Goal: Transaction & Acquisition: Purchase product/service

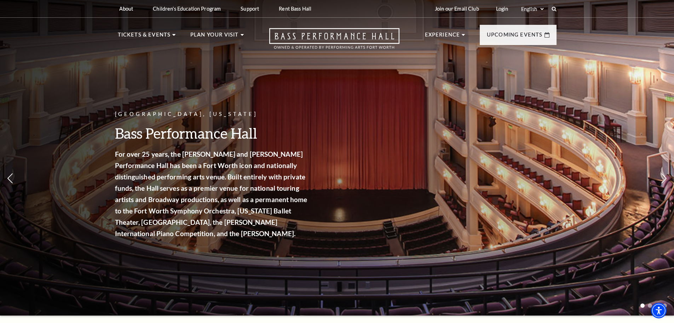
click at [558, 6] on div "About Performing Arts Fort Worth Bass Performance Hall Maddox Muse Center Resid…" at bounding box center [337, 8] width 453 height 17
click at [553, 8] on icon at bounding box center [554, 9] width 6 height 6
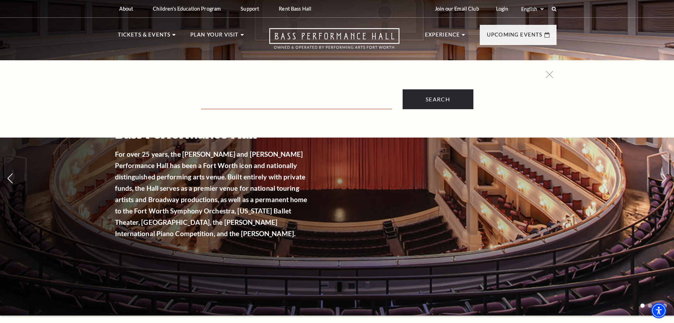
click at [279, 99] on input "Text field" at bounding box center [296, 102] width 191 height 15
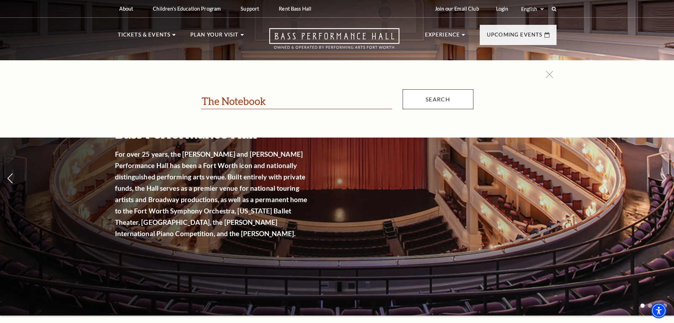
type input "The Notebook"
click at [466, 104] on input "Search" at bounding box center [438, 99] width 71 height 20
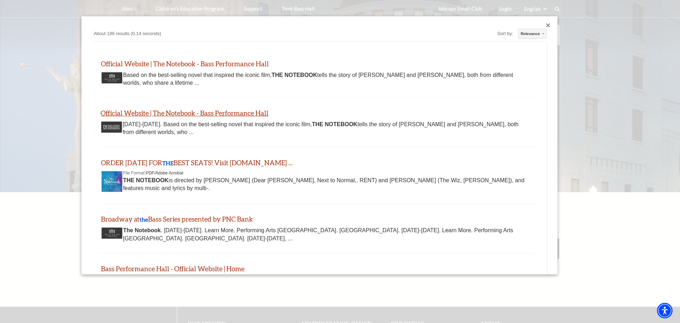
click at [210, 109] on link "Official Website | The Notebook - Bass Performance Hall" at bounding box center [185, 113] width 168 height 8
click at [540, 24] on div "Custom Search About 196 results (0.14 seconds) Sort by: Relevance Relevance Dat…" at bounding box center [319, 145] width 476 height 258
click at [546, 25] on div "Close dialog" at bounding box center [548, 25] width 4 height 4
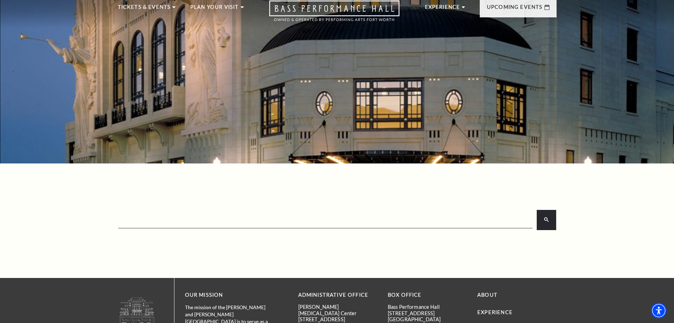
scroll to position [22, 0]
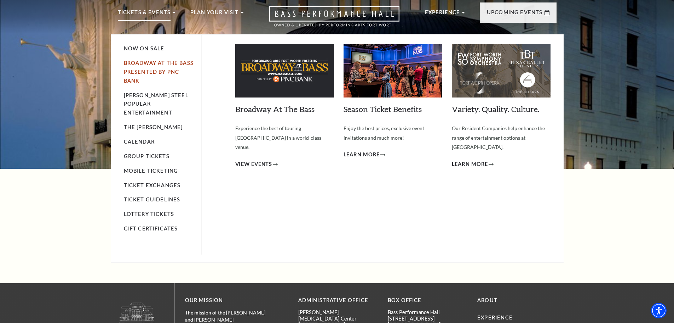
click at [149, 65] on link "Broadway At The Bass presented by PNC Bank" at bounding box center [159, 72] width 70 height 24
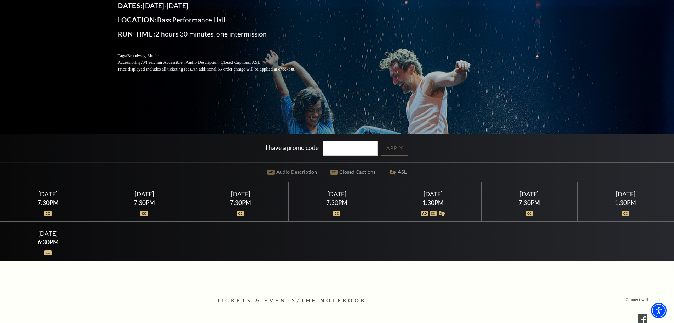
scroll to position [142, 0]
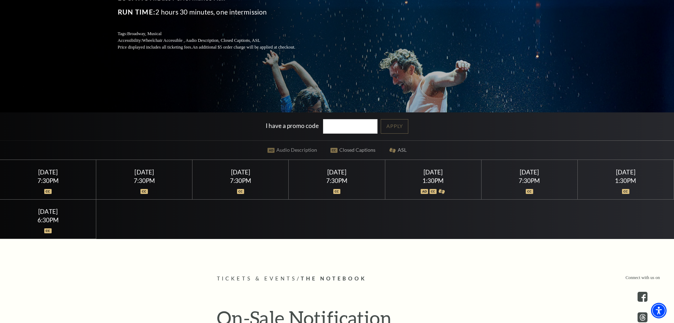
click at [56, 220] on div "6:30PM" at bounding box center [47, 220] width 79 height 6
click at [48, 228] on img at bounding box center [47, 230] width 7 height 5
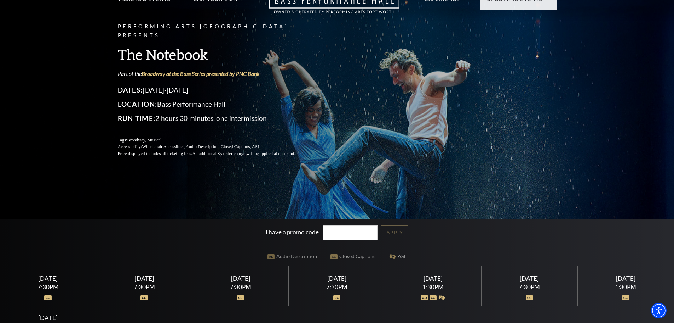
scroll to position [0, 0]
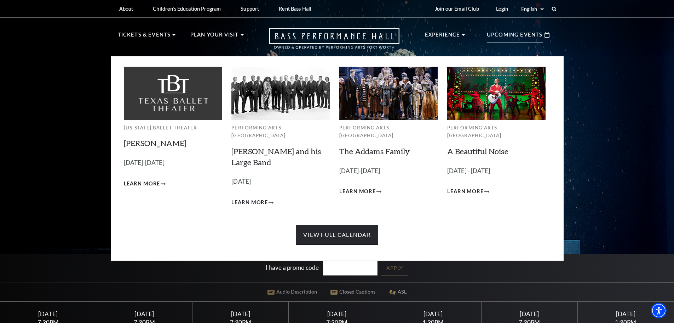
click at [332, 227] on link "View Full Calendar" at bounding box center [337, 234] width 82 height 20
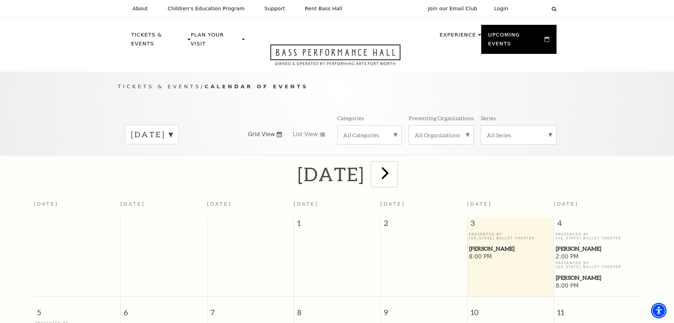
click at [395, 165] on span "next" at bounding box center [385, 172] width 20 height 20
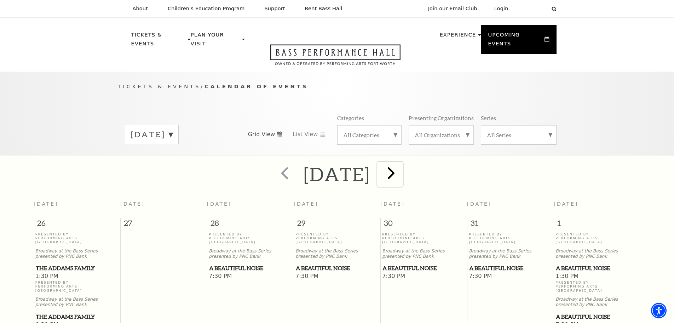
click at [401, 169] on span "next" at bounding box center [391, 172] width 20 height 20
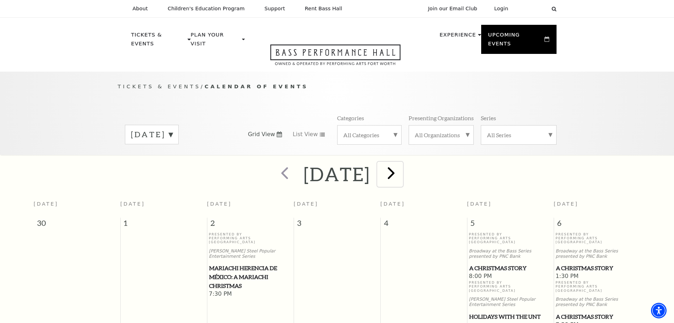
click at [401, 166] on span "next" at bounding box center [391, 172] width 20 height 20
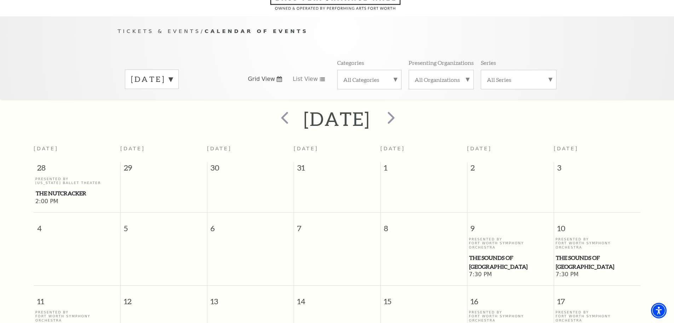
scroll to position [63, 0]
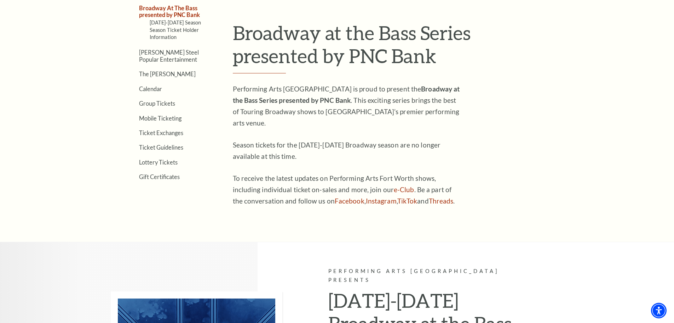
scroll to position [212, 0]
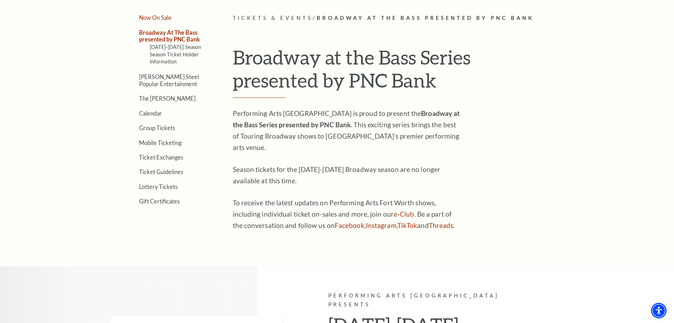
click at [150, 20] on link "Now On Sale" at bounding box center [155, 17] width 33 height 7
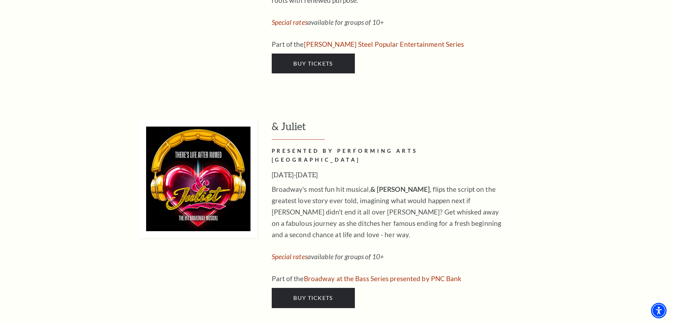
scroll to position [1841, 0]
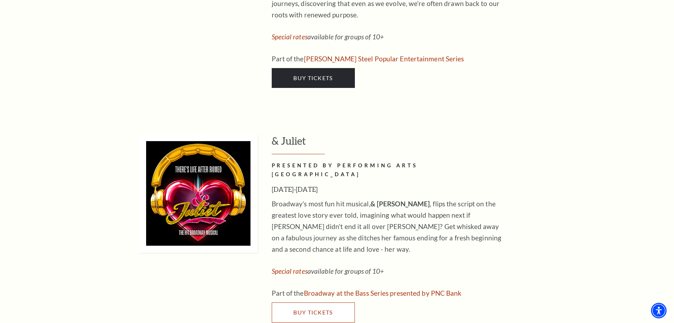
click at [344, 302] on link "Buy Tickets" at bounding box center [313, 312] width 83 height 20
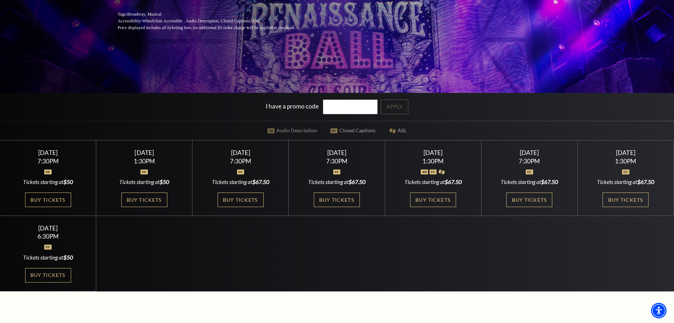
scroll to position [212, 0]
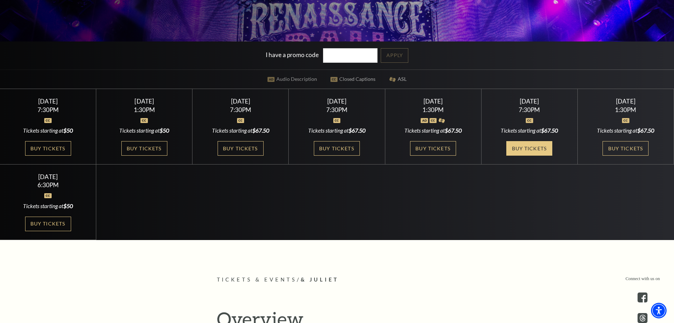
click at [536, 155] on link "Buy Tickets" at bounding box center [530, 148] width 46 height 15
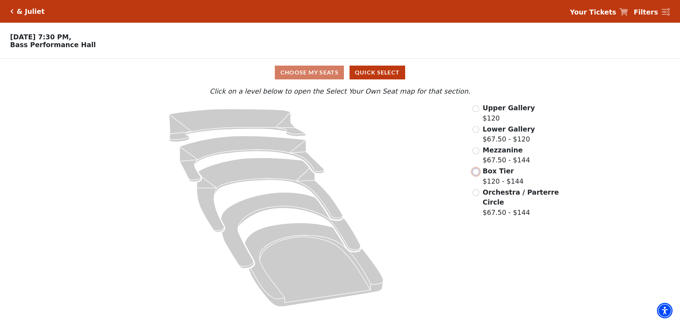
click at [476, 175] on input "Box Tier$120 - $144\a" at bounding box center [475, 171] width 7 height 7
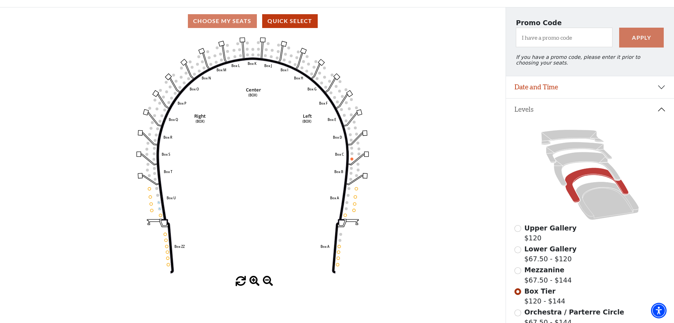
scroll to position [68, 0]
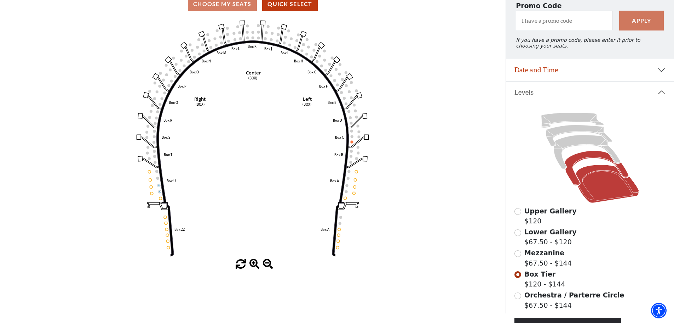
click at [605, 198] on icon at bounding box center [607, 184] width 63 height 38
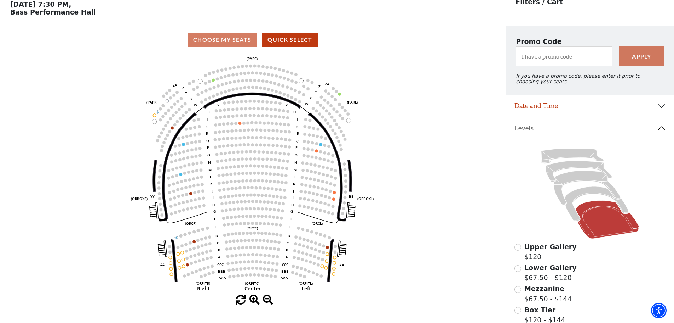
scroll to position [33, 0]
click at [583, 182] on icon at bounding box center [587, 187] width 67 height 34
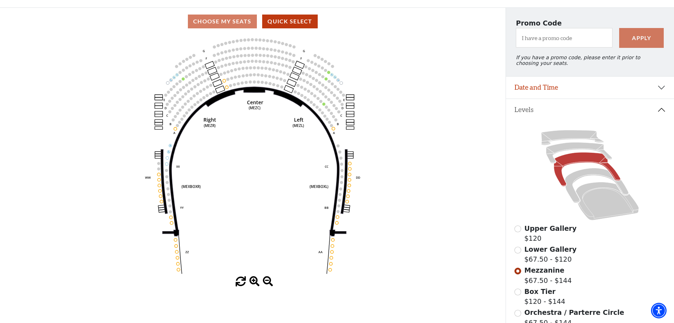
scroll to position [68, 0]
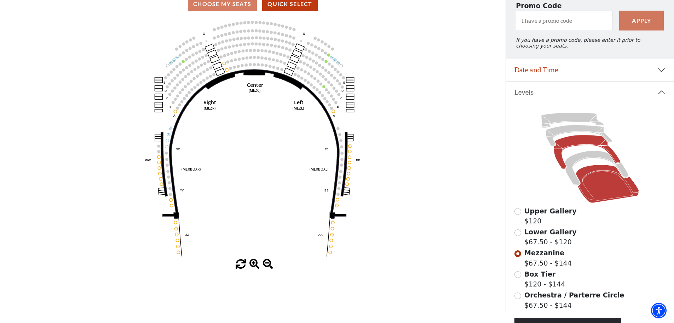
click at [600, 184] on icon at bounding box center [607, 184] width 63 height 38
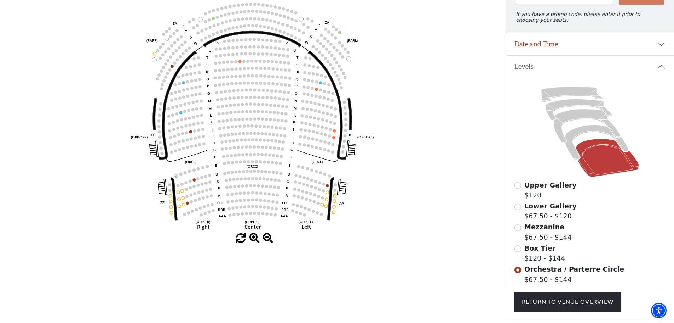
scroll to position [104, 0]
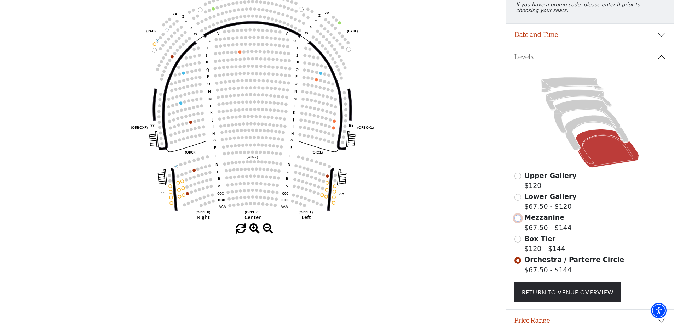
click at [519, 221] on input "Mezzanine$67.50 - $144\a" at bounding box center [518, 218] width 7 height 7
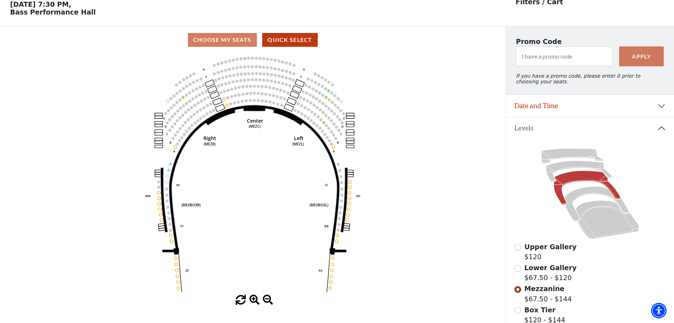
scroll to position [33, 0]
click at [580, 197] on icon at bounding box center [597, 203] width 64 height 35
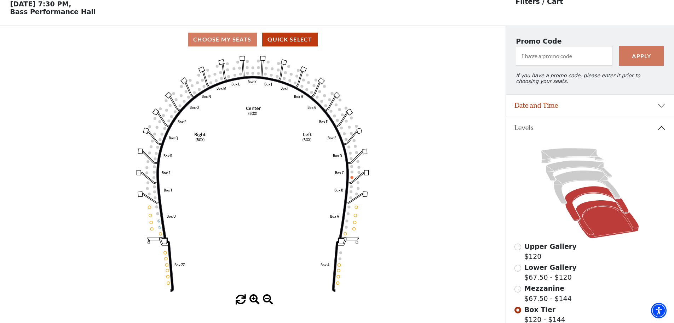
click at [587, 222] on icon at bounding box center [607, 219] width 63 height 38
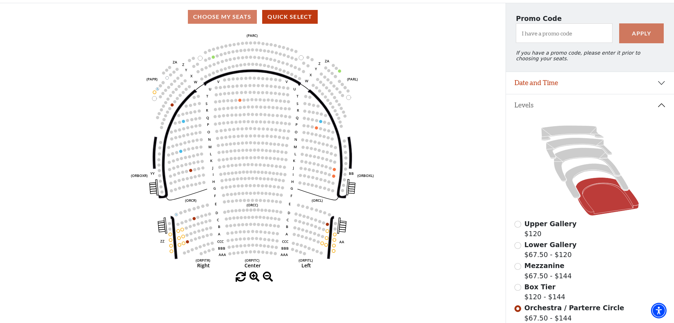
scroll to position [68, 0]
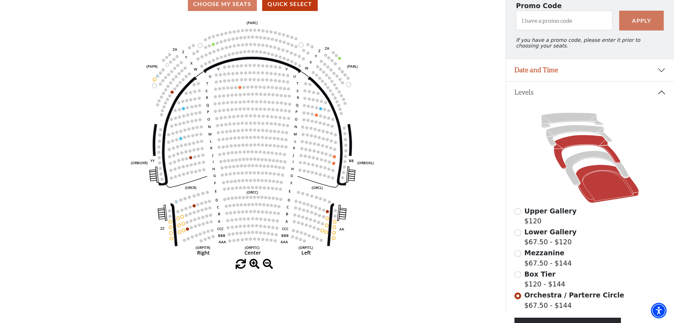
click at [569, 148] on icon at bounding box center [587, 152] width 67 height 34
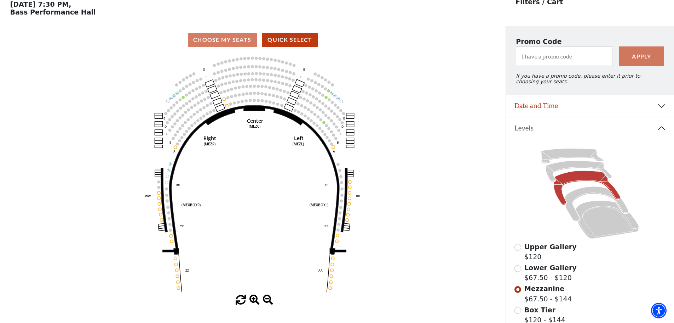
scroll to position [33, 0]
click at [568, 168] on icon at bounding box center [579, 170] width 66 height 21
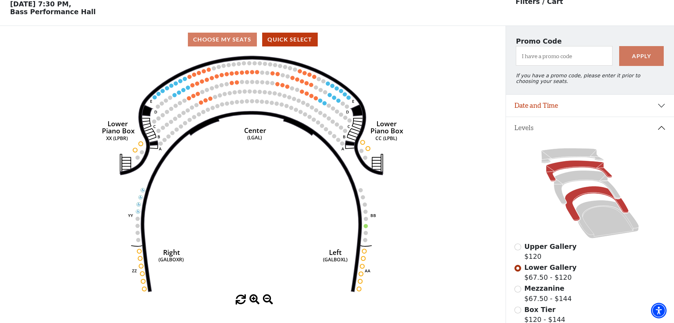
click at [568, 213] on icon at bounding box center [597, 203] width 64 height 35
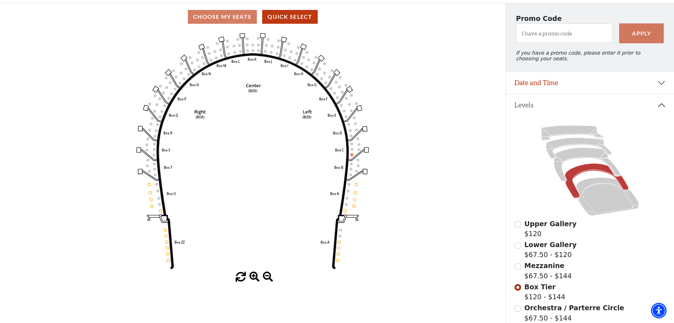
scroll to position [68, 0]
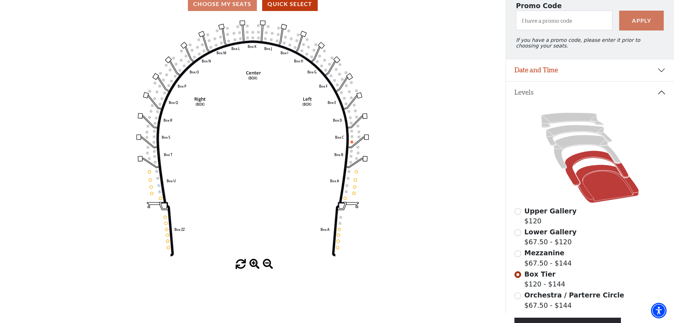
click at [601, 178] on icon at bounding box center [607, 184] width 63 height 38
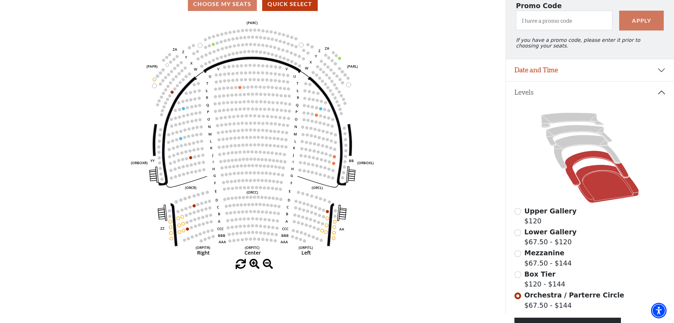
click at [588, 159] on icon at bounding box center [597, 168] width 64 height 35
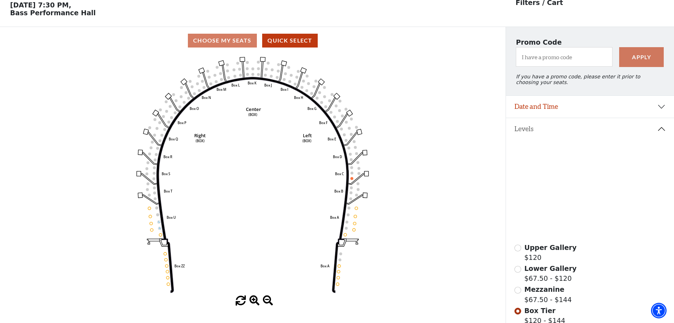
scroll to position [33, 0]
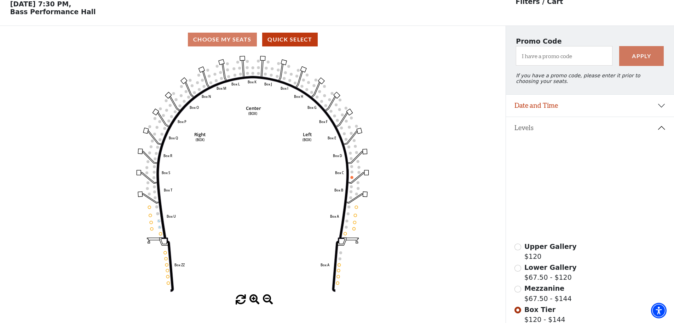
click at [586, 186] on icon at bounding box center [591, 193] width 152 height 96
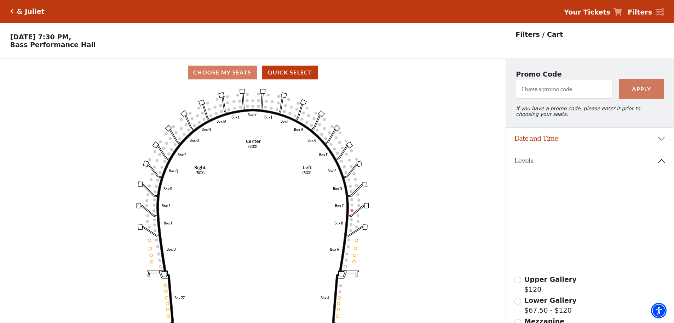
click at [11, 10] on icon "Click here to go back to filters" at bounding box center [11, 11] width 3 height 5
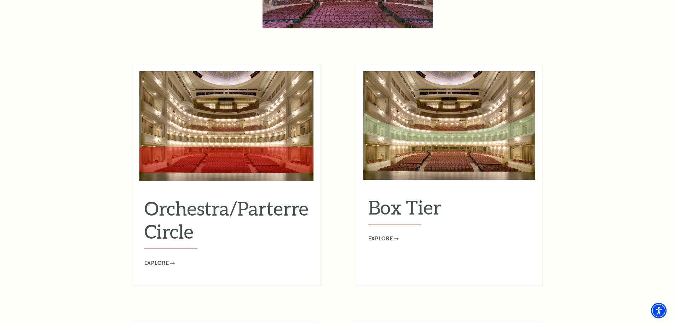
scroll to position [602, 0]
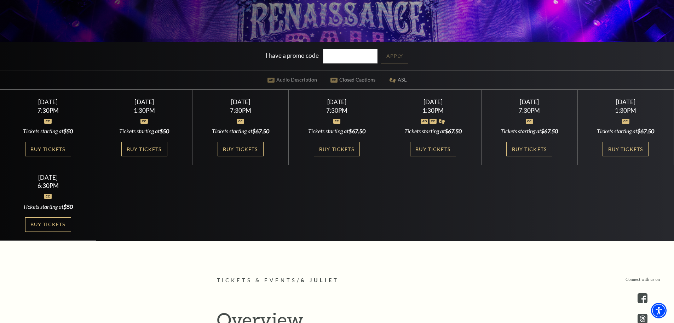
scroll to position [212, 0]
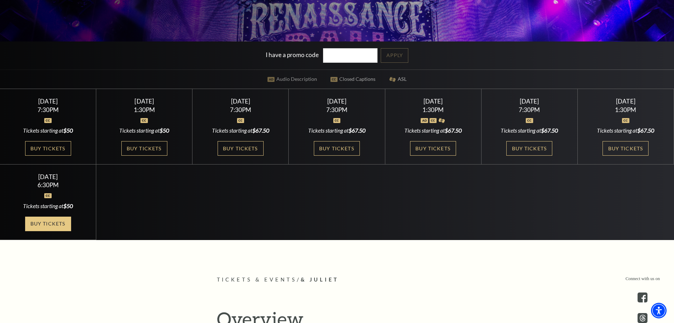
click at [63, 222] on link "Buy Tickets" at bounding box center [48, 223] width 46 height 15
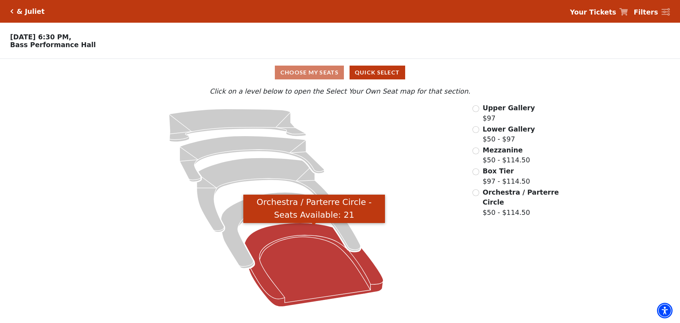
click at [301, 251] on icon "Orchestra / Parterre Circle - Seats Available: 21" at bounding box center [314, 265] width 139 height 84
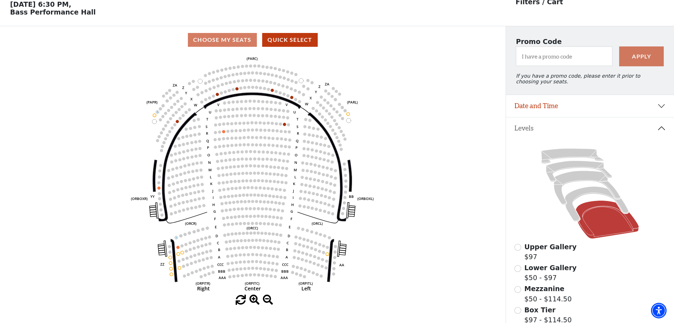
scroll to position [33, 0]
click at [592, 194] on icon at bounding box center [597, 203] width 64 height 35
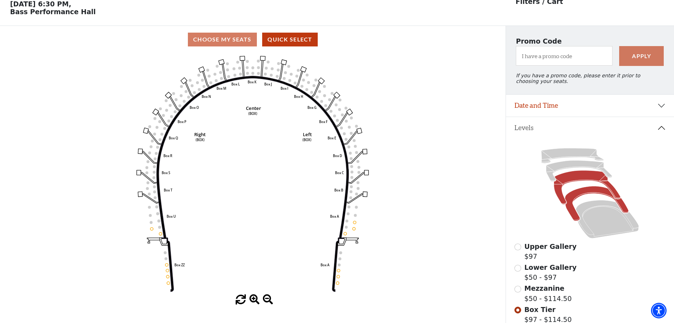
click at [566, 182] on icon at bounding box center [587, 187] width 67 height 34
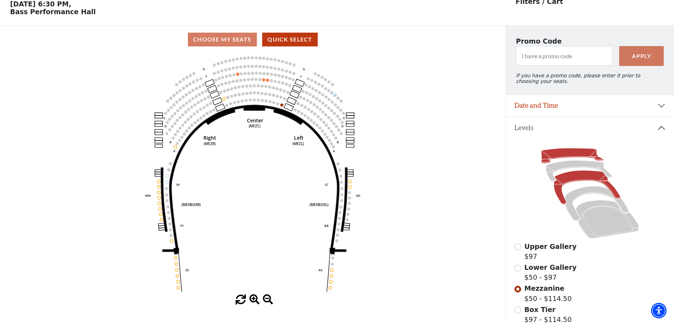
click at [558, 157] on icon at bounding box center [572, 155] width 62 height 15
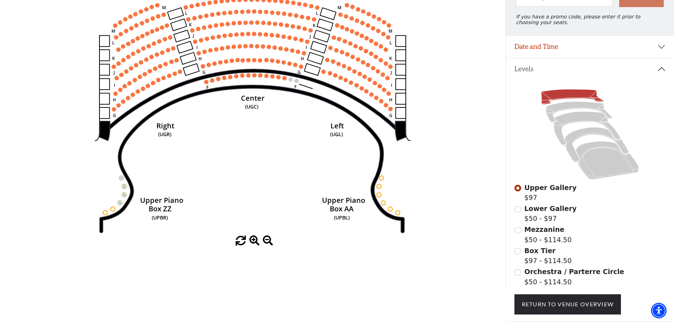
scroll to position [68, 0]
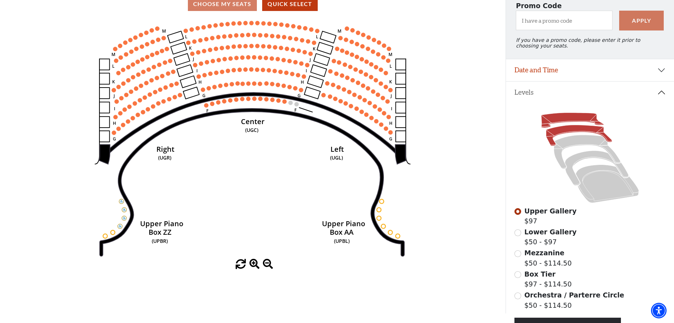
click at [577, 132] on icon at bounding box center [579, 135] width 66 height 21
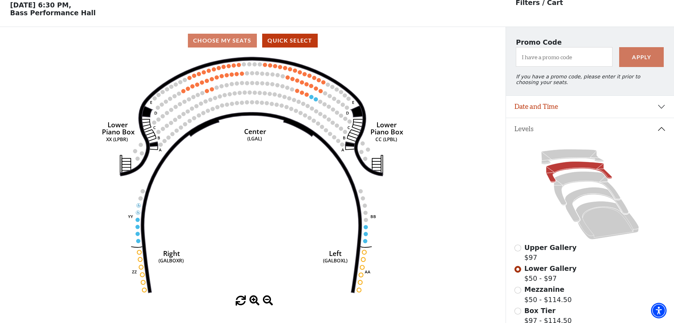
scroll to position [33, 0]
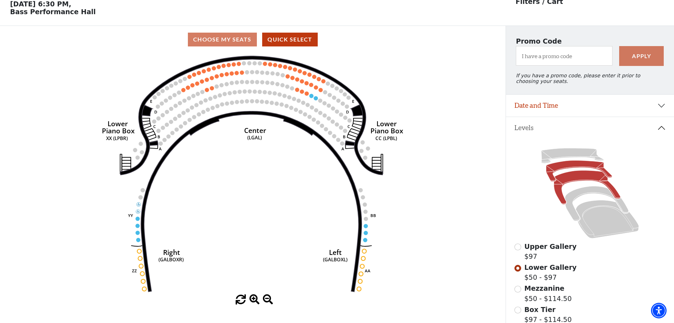
click at [582, 178] on icon at bounding box center [587, 187] width 67 height 34
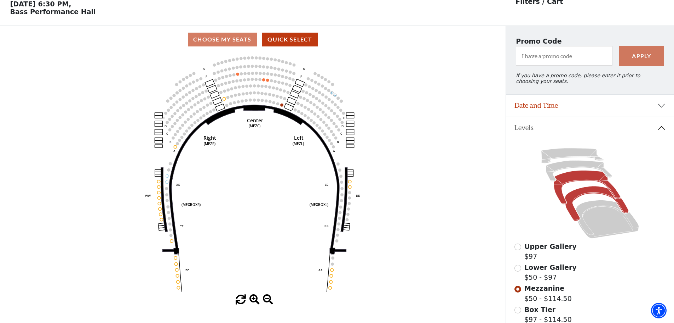
click at [587, 193] on icon at bounding box center [597, 203] width 64 height 35
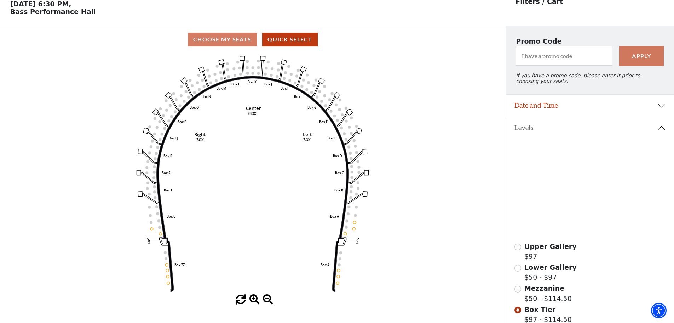
click at [609, 227] on icon at bounding box center [607, 219] width 63 height 38
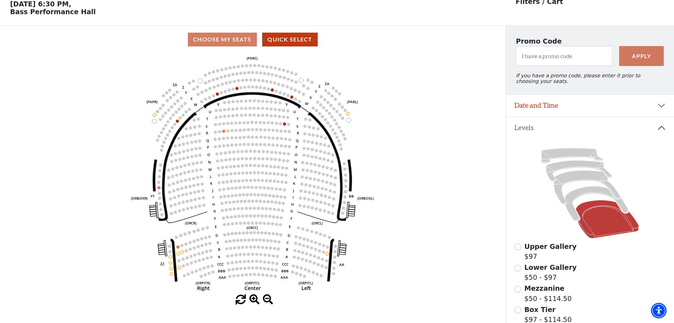
scroll to position [0, 0]
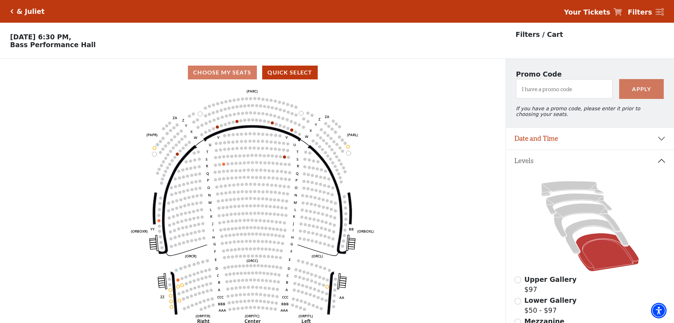
click at [12, 12] on icon "Click here to go back to filters" at bounding box center [11, 11] width 3 height 5
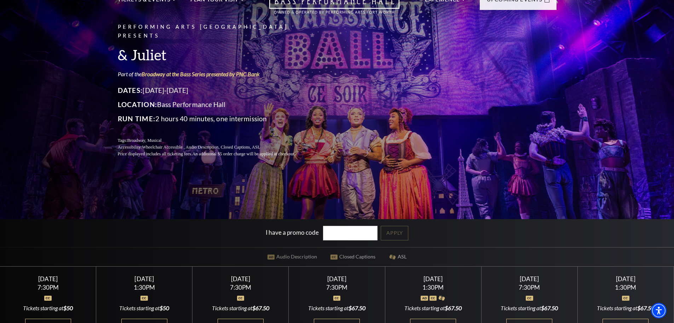
scroll to position [142, 0]
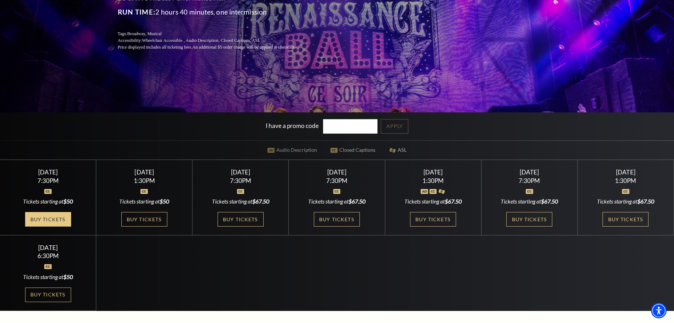
click at [60, 220] on link "Buy Tickets" at bounding box center [48, 219] width 46 height 15
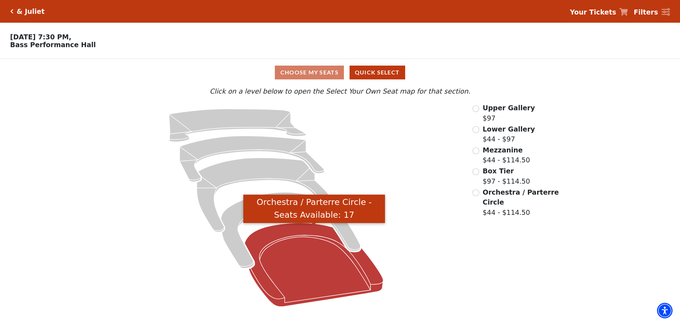
click at [286, 228] on icon "Orchestra / Parterre Circle - Seats Available: 17" at bounding box center [314, 265] width 139 height 84
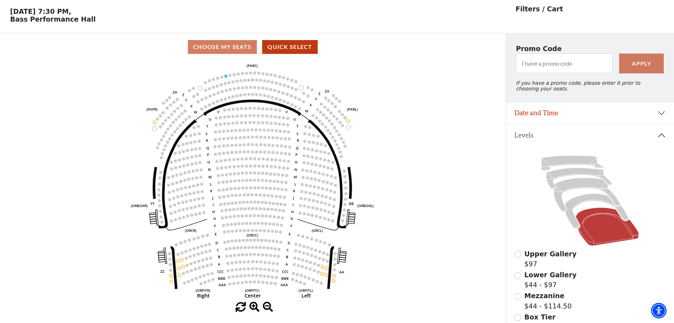
scroll to position [33, 0]
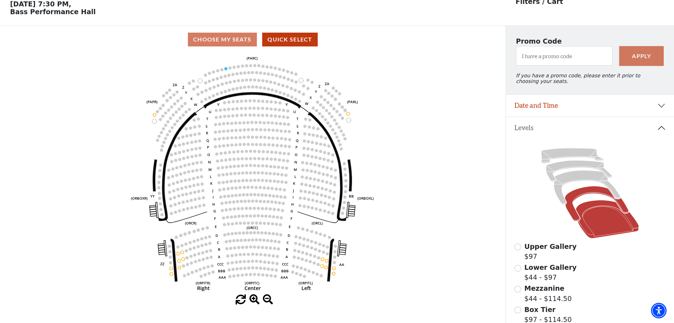
click at [582, 196] on icon at bounding box center [597, 203] width 64 height 35
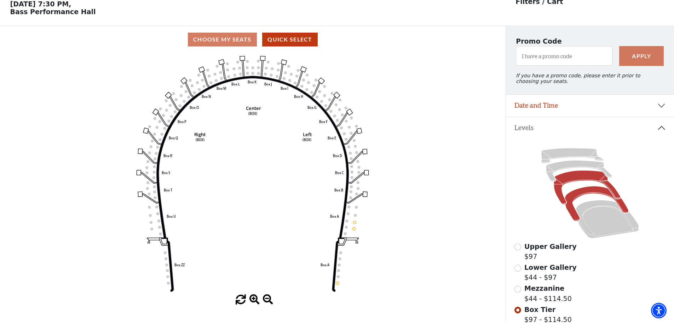
click at [591, 182] on icon at bounding box center [587, 187] width 67 height 34
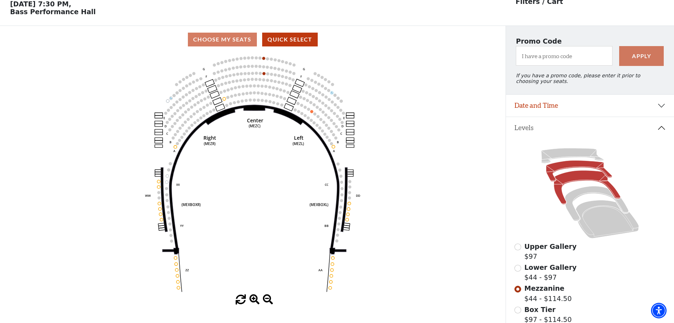
click at [578, 167] on icon at bounding box center [579, 170] width 66 height 21
